Goal: Task Accomplishment & Management: Manage account settings

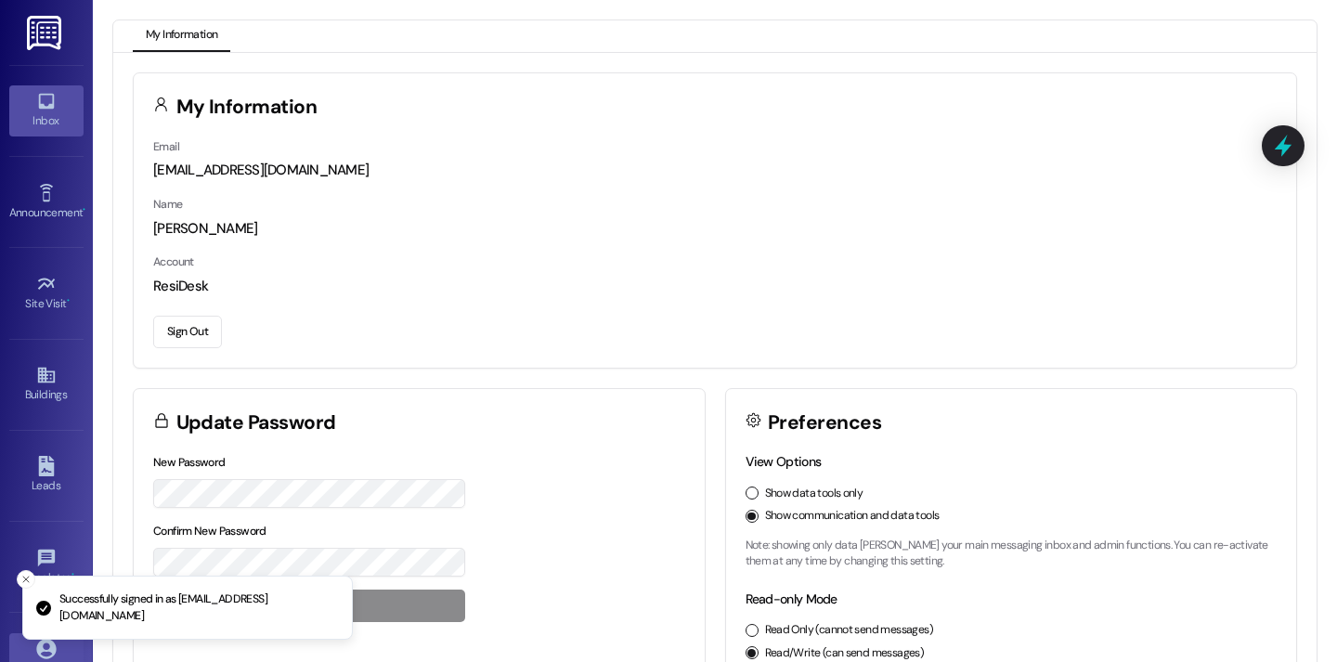
click at [56, 123] on div "Inbox" at bounding box center [46, 120] width 93 height 19
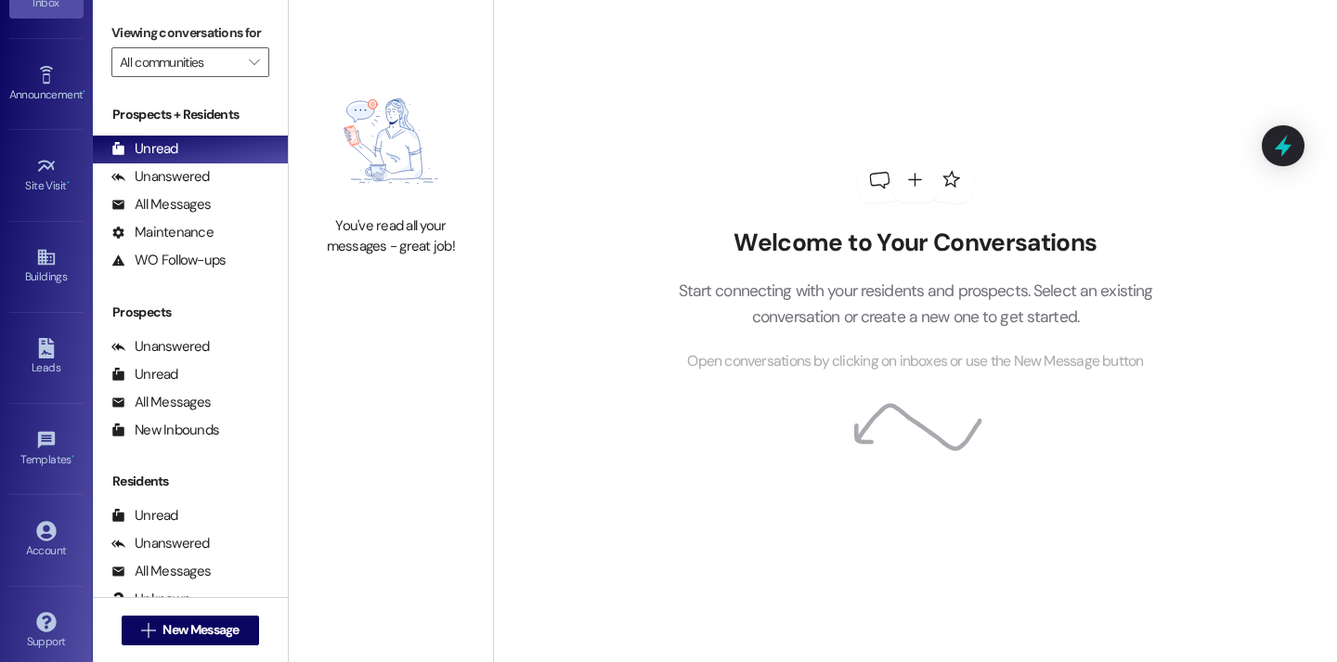
scroll to position [133, 0]
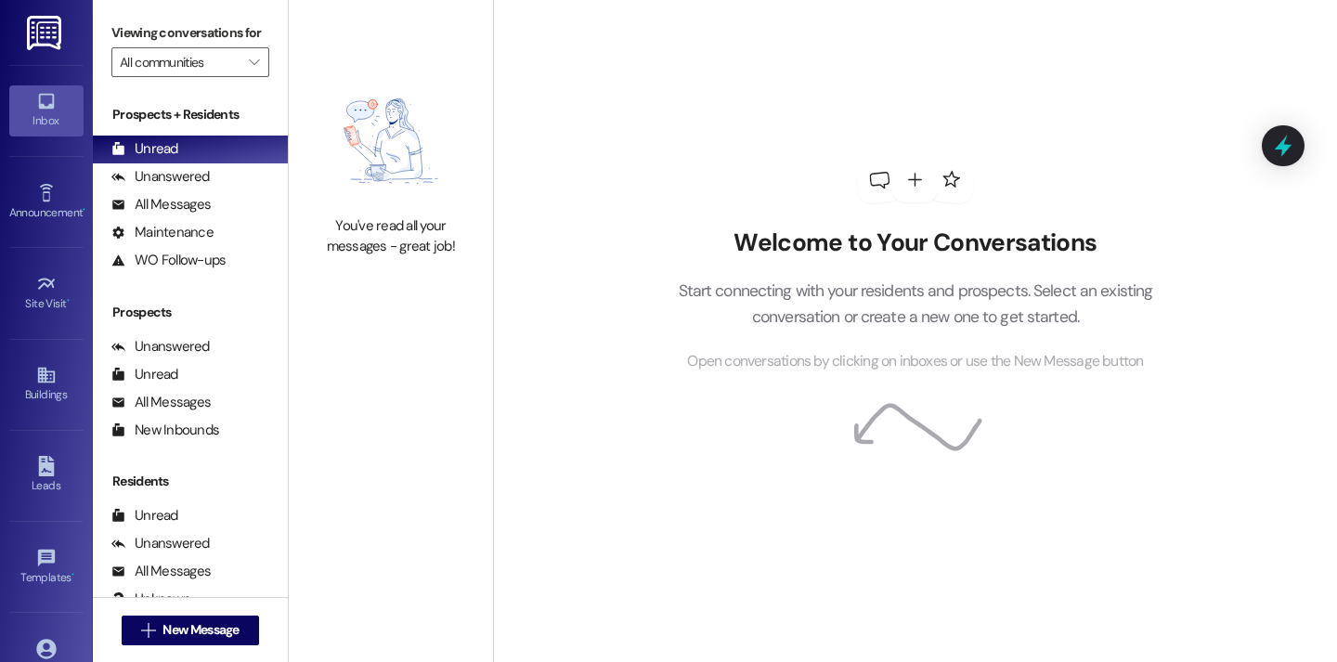
click at [537, 179] on div "Welcome to Your Conversations Start connecting with your residents and prospect…" at bounding box center [915, 331] width 844 height 662
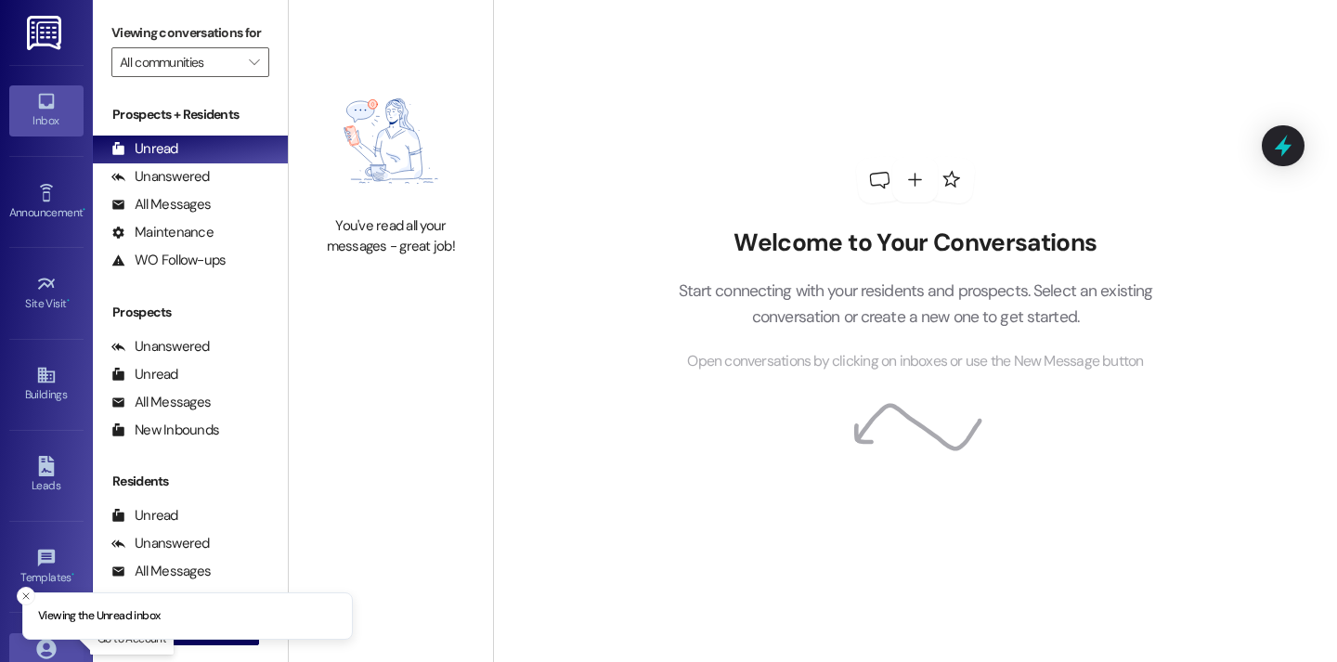
click at [39, 650] on icon at bounding box center [45, 648] width 19 height 19
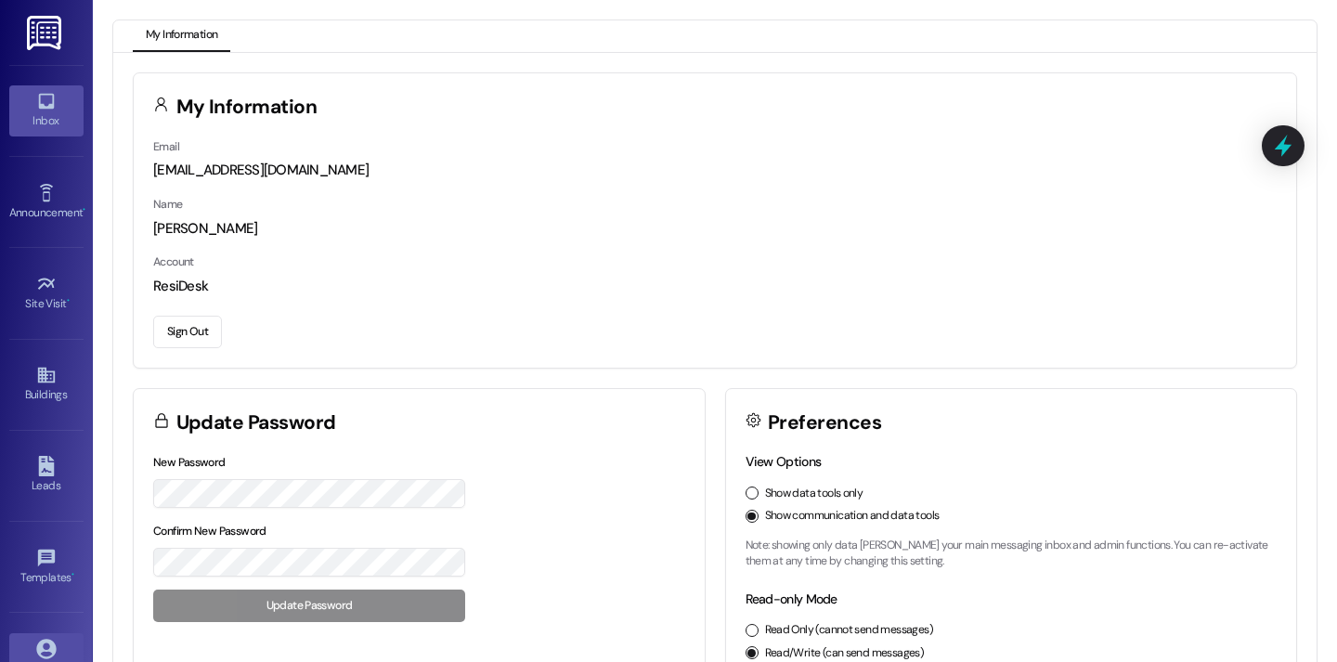
click at [44, 116] on div "Inbox" at bounding box center [46, 120] width 93 height 19
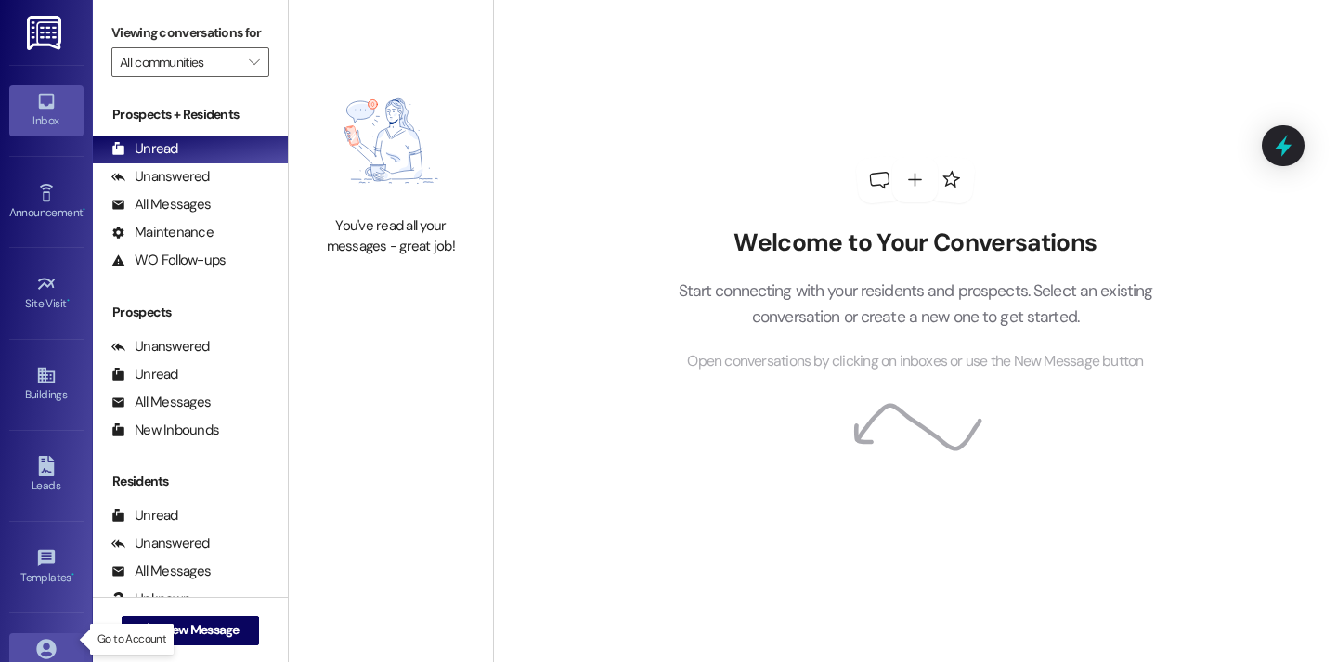
click at [53, 637] on link "Account" at bounding box center [46, 658] width 74 height 50
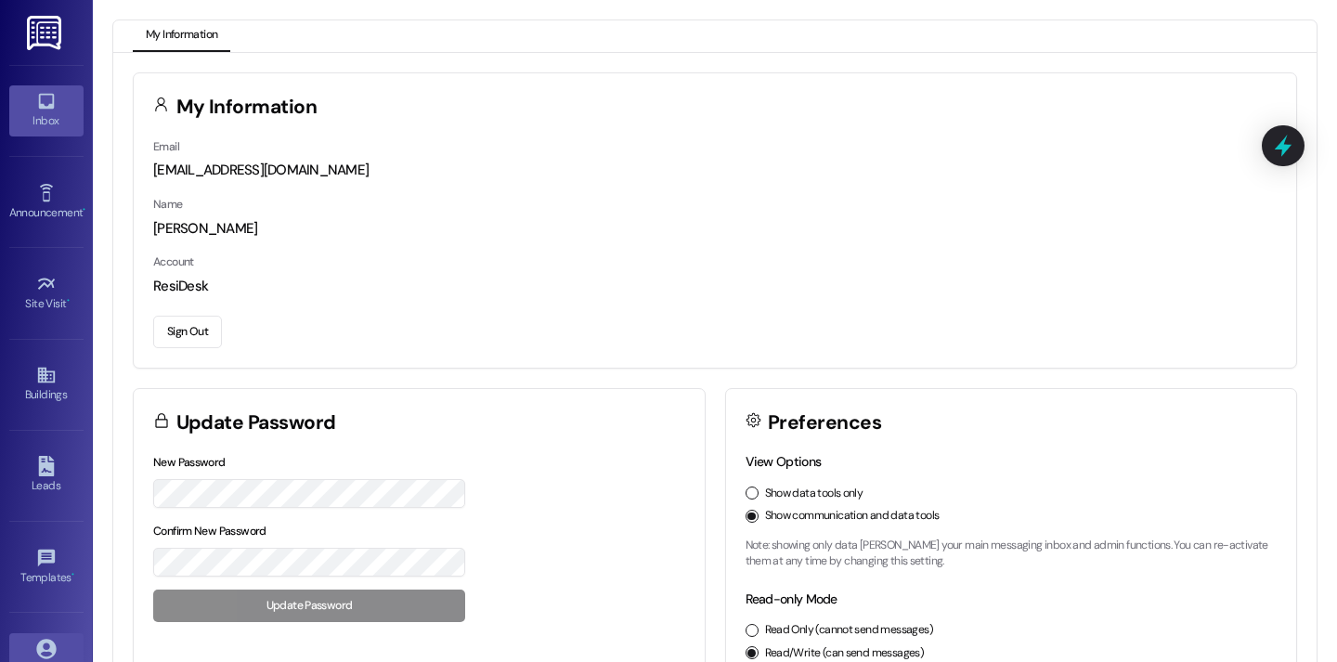
click at [39, 116] on div "Inbox" at bounding box center [46, 120] width 93 height 19
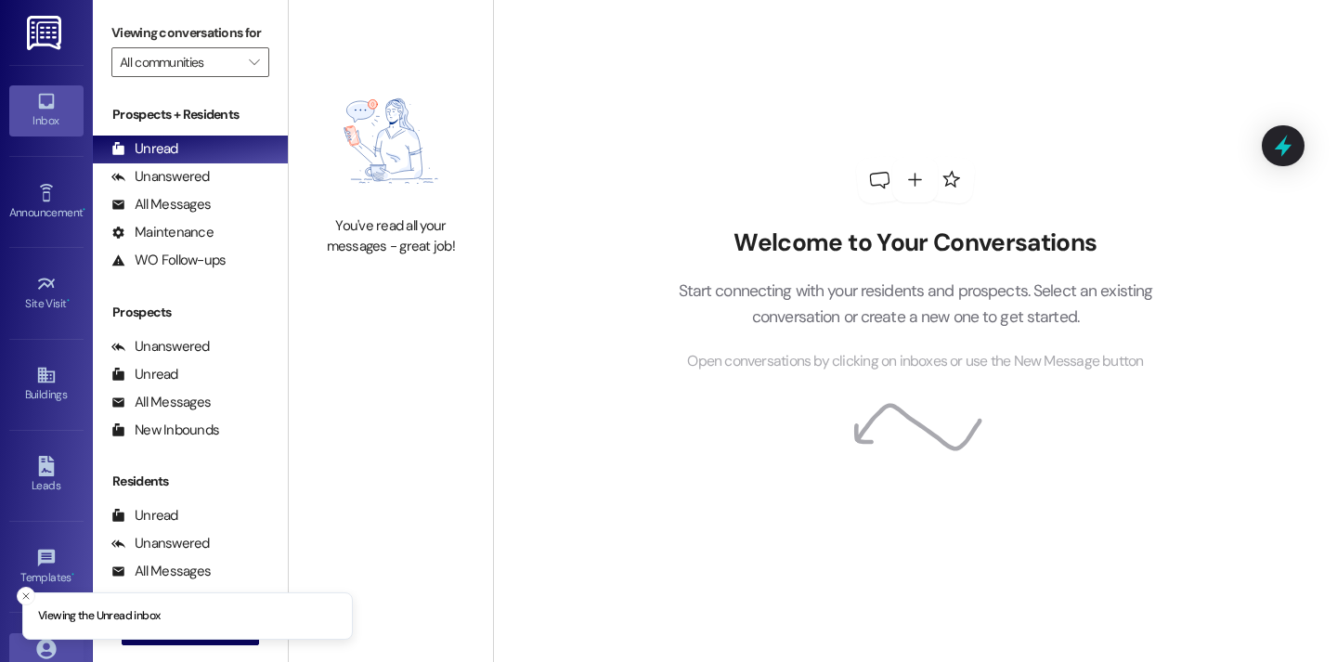
click at [52, 652] on icon at bounding box center [46, 649] width 20 height 20
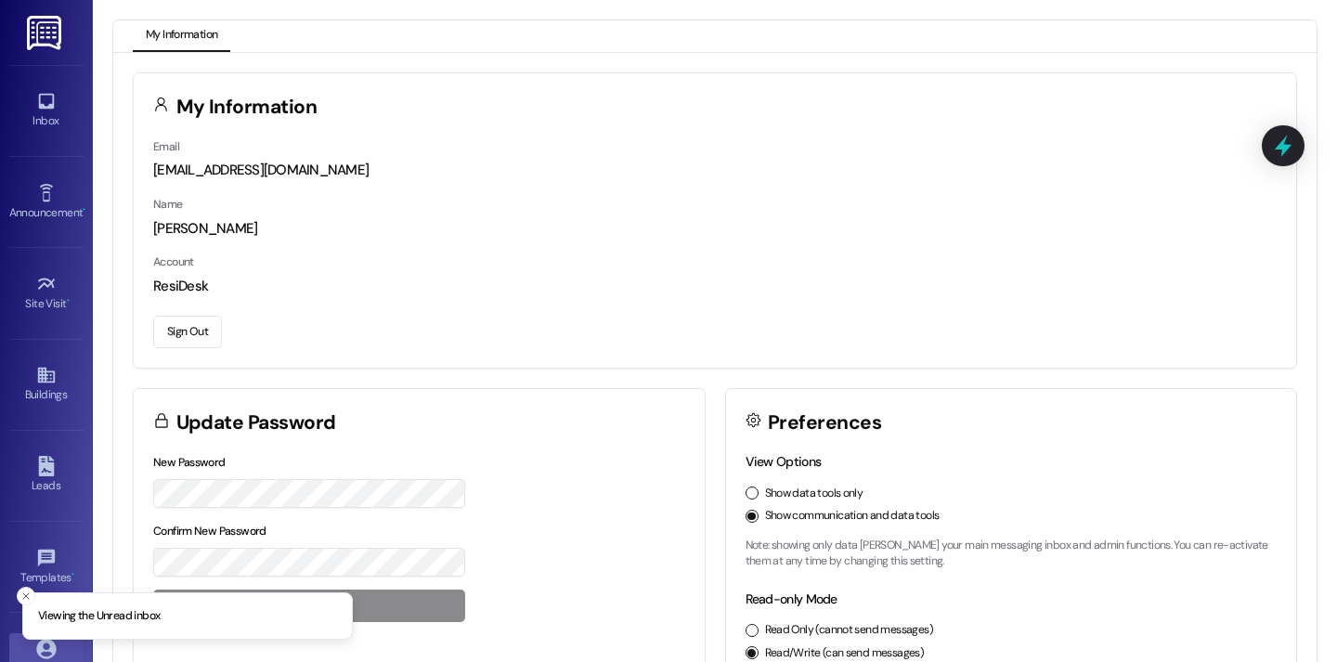
click at [191, 336] on button "Sign Out" at bounding box center [187, 332] width 69 height 32
